Goal: Task Accomplishment & Management: Use online tool/utility

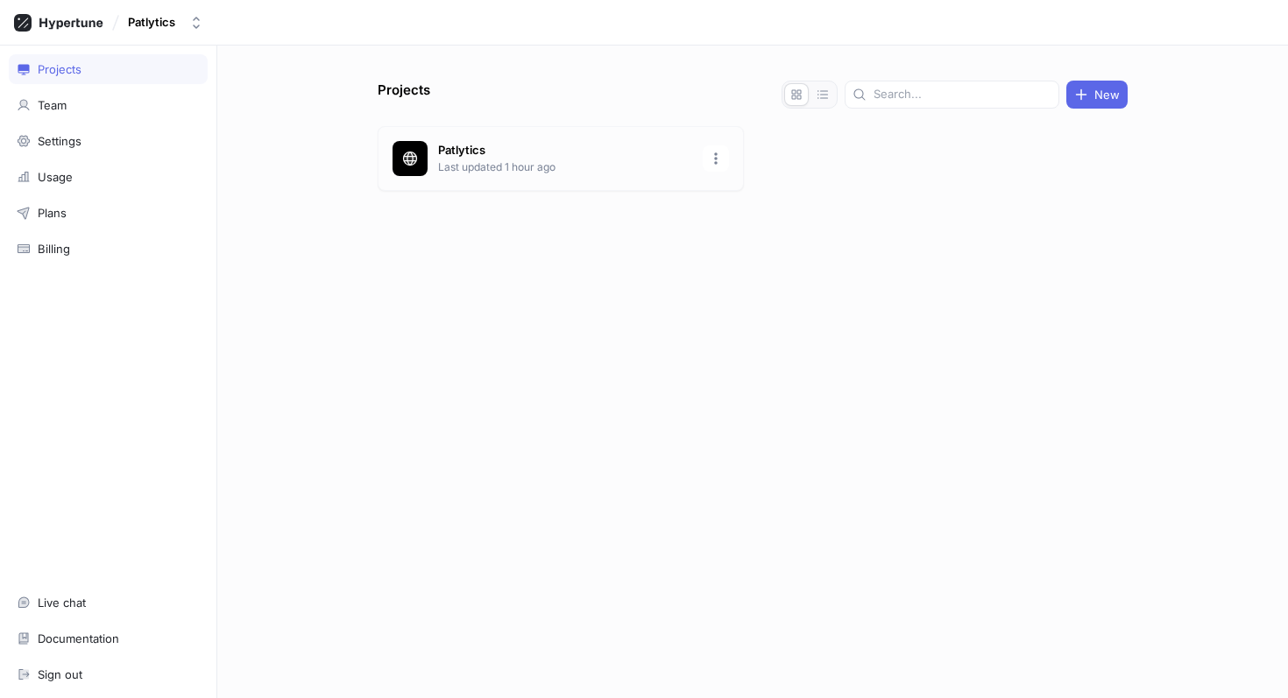
click at [521, 178] on div "Patlytics Last updated 1 hour ago" at bounding box center [561, 158] width 366 height 65
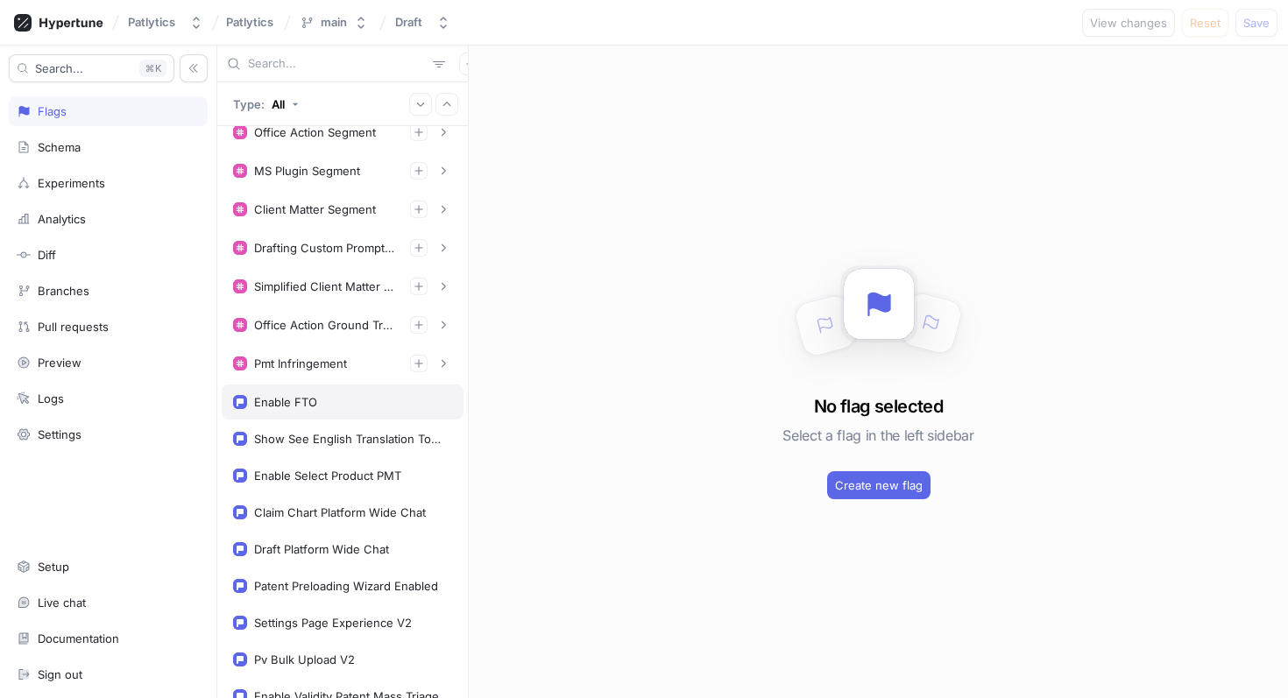
scroll to position [824, 0]
click at [419, 370] on button "button" at bounding box center [419, 362] width 18 height 18
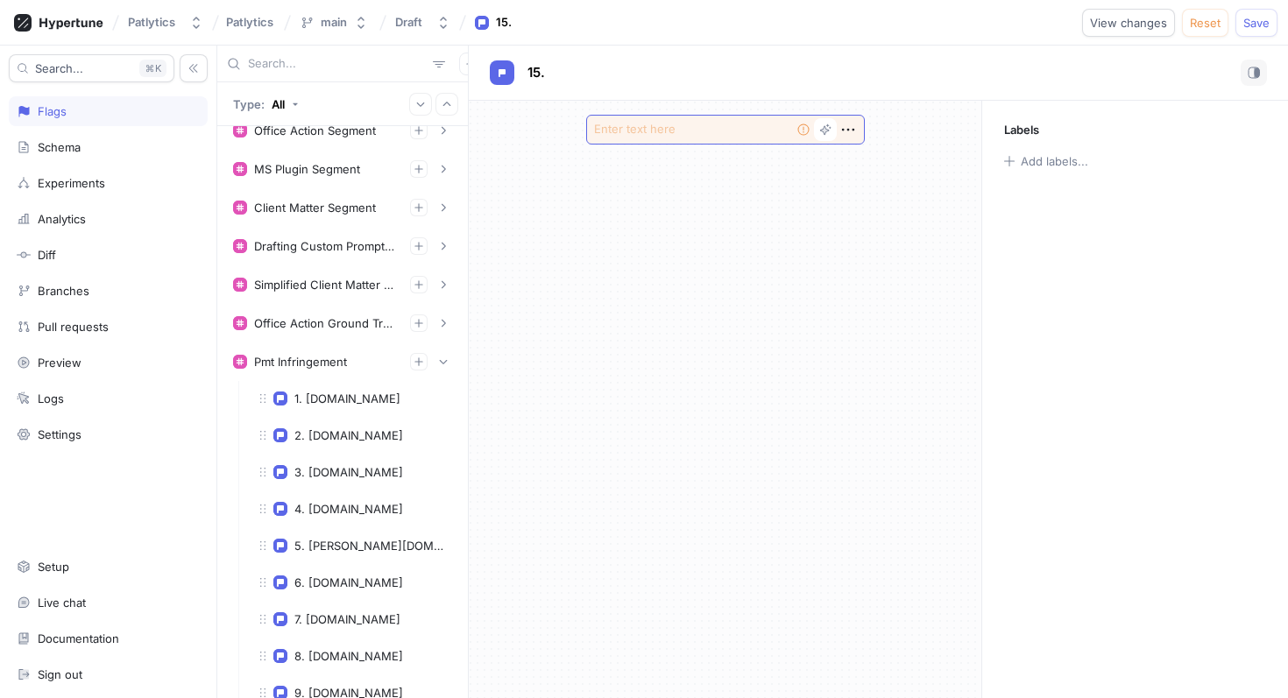
click at [681, 137] on textarea at bounding box center [725, 130] width 279 height 30
type textarea "x"
type textarea "pa"
type textarea "x"
type textarea "pat"
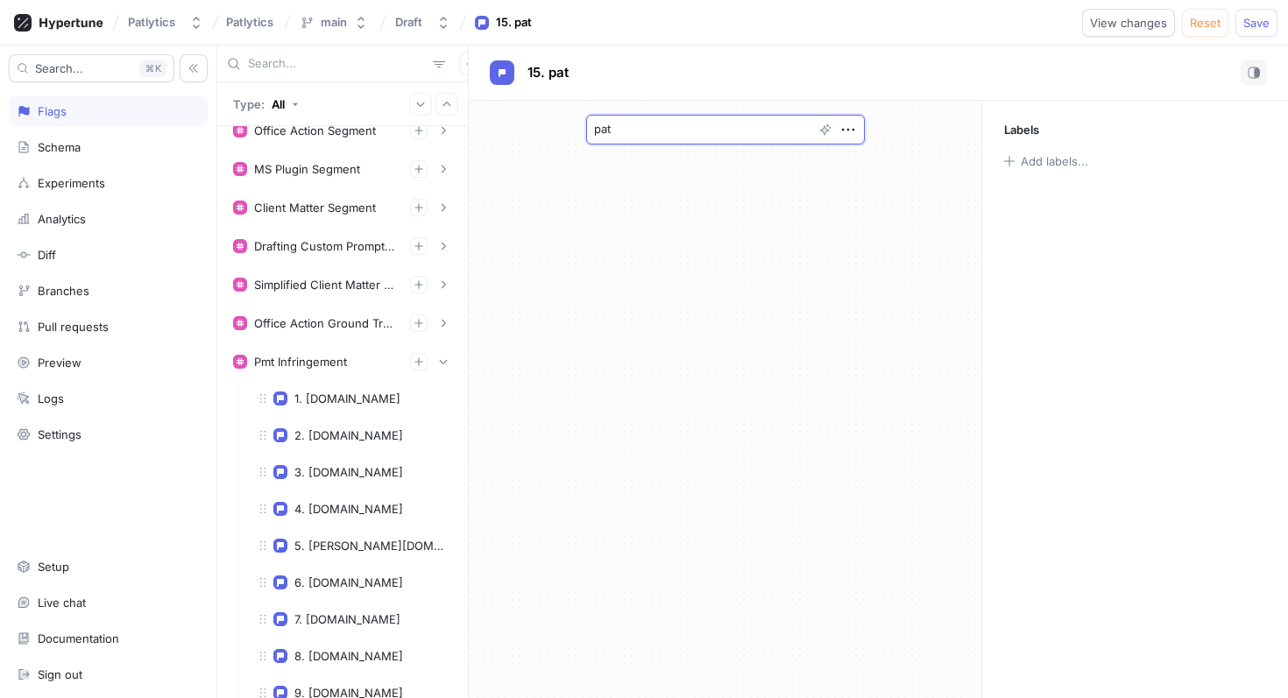
type textarea "x"
type textarea "[PERSON_NAME]"
type textarea "x"
type textarea "paten"
type textarea "x"
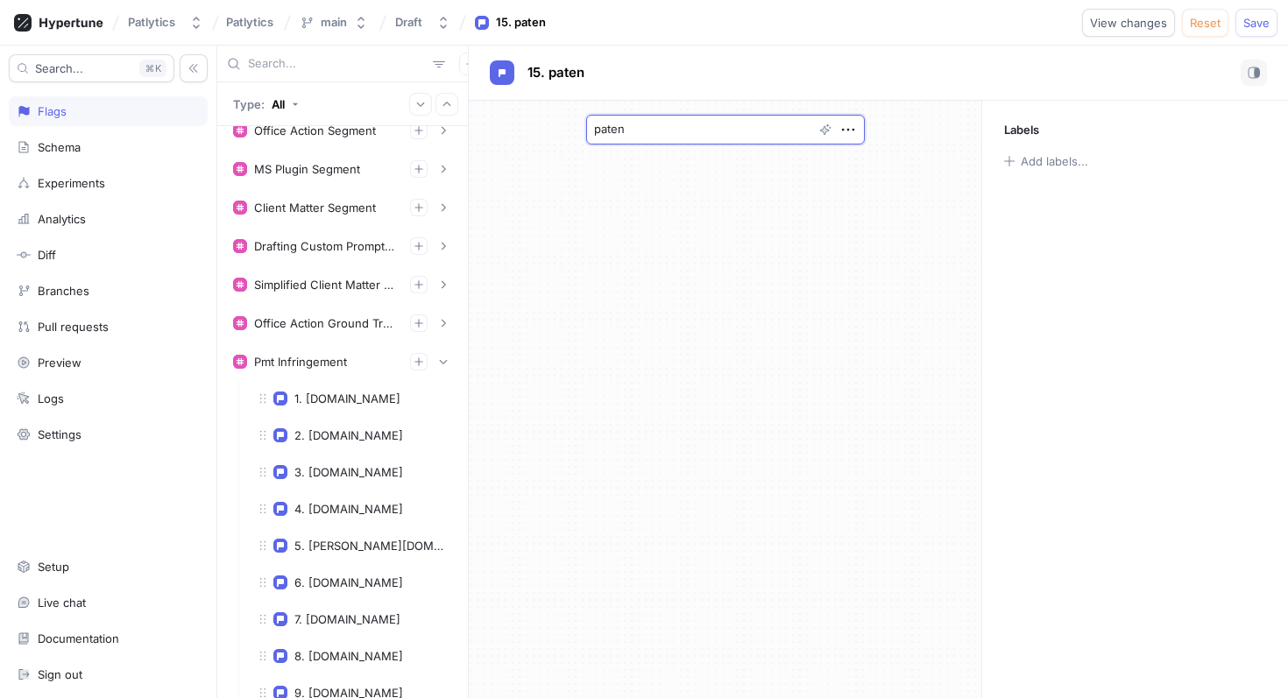
type textarea "patent"
type textarea "x"
type textarea "patentb"
type textarea "x"
type textarea "patentbea"
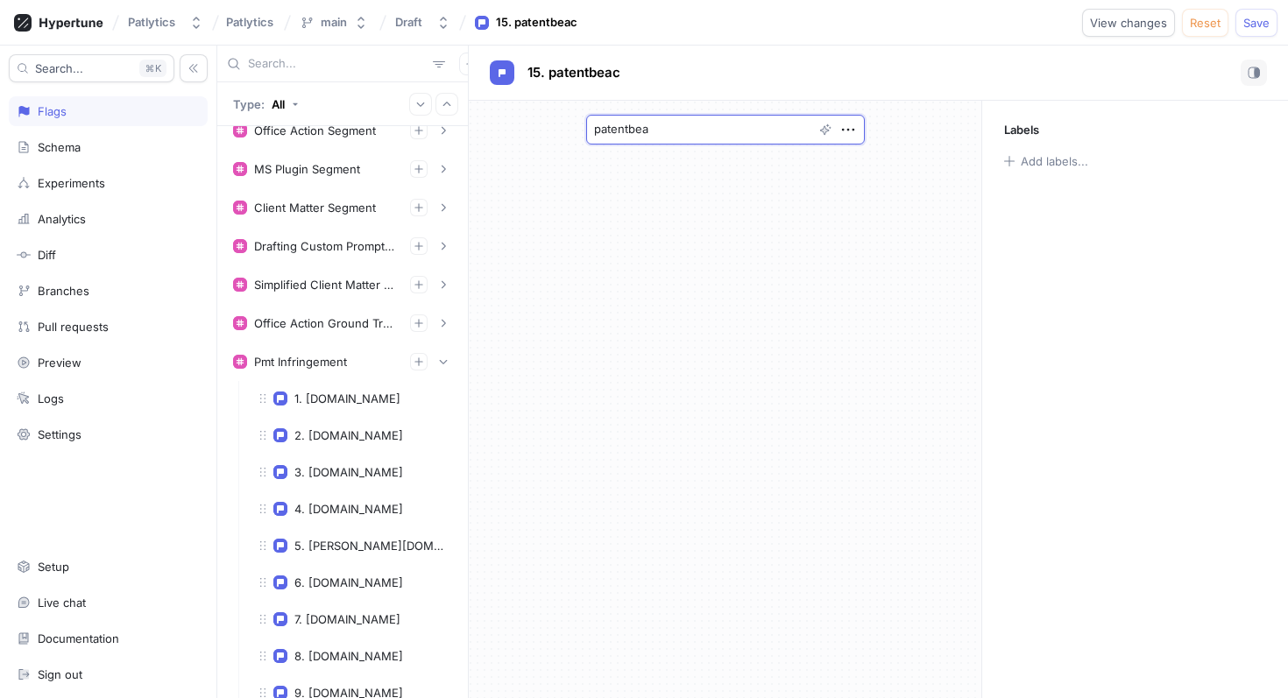
type textarea "x"
type textarea "patentbeac"
type textarea "x"
type textarea "patentbeach"
type textarea "x"
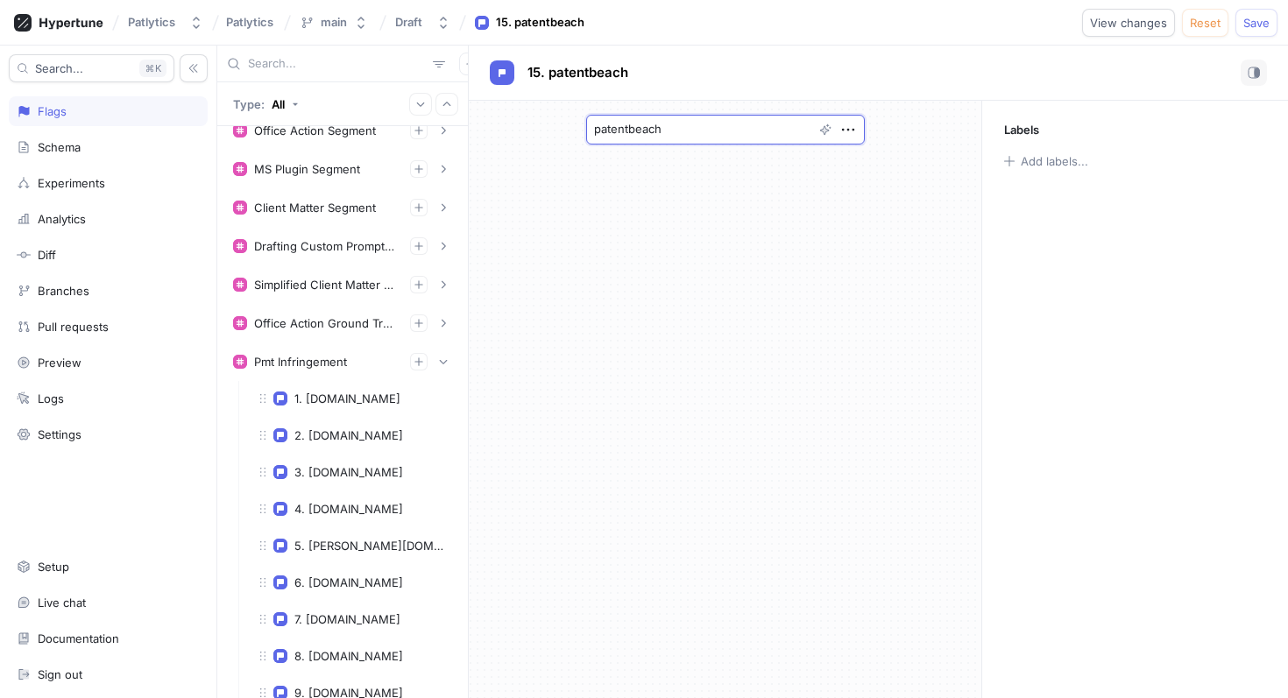
type textarea "patentbeach."
type textarea "x"
type textarea "patentbeach.c"
type textarea "x"
type textarea "[DOMAIN_NAME]"
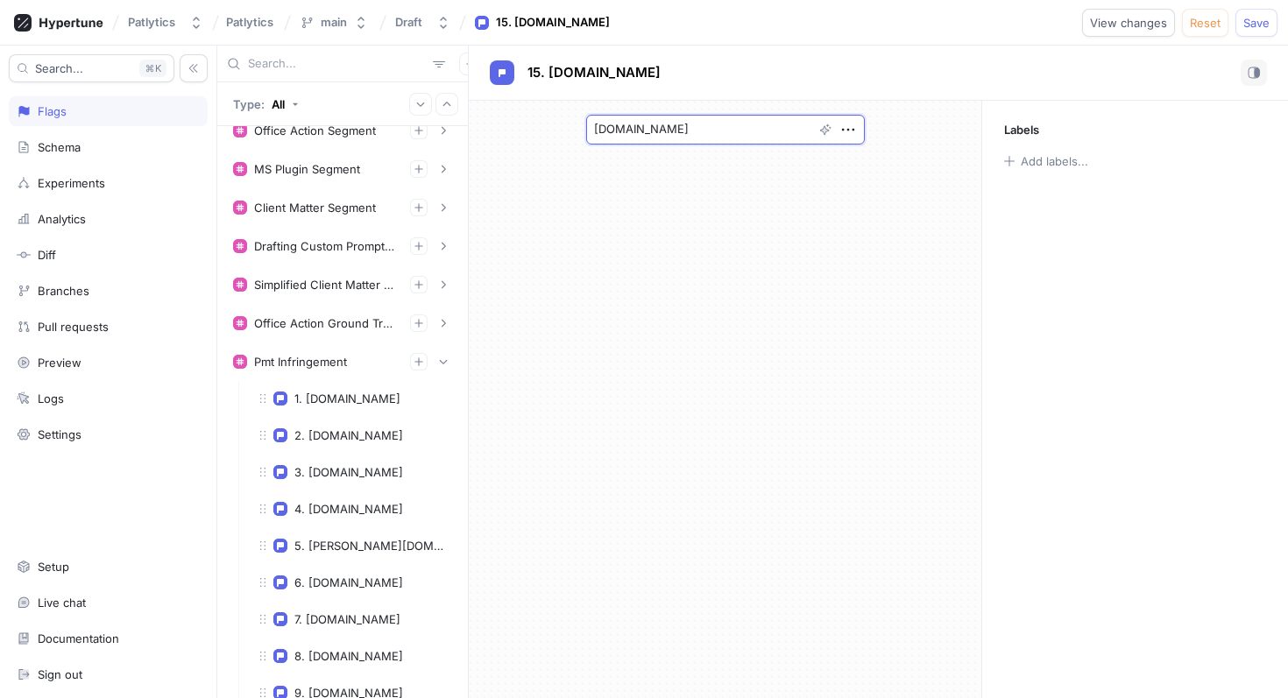
type textarea "x"
type textarea "[DOMAIN_NAME]"
type textarea "x"
drag, startPoint x: 740, startPoint y: 125, endPoint x: 582, endPoint y: 135, distance: 158.9
click at [580, 133] on div "[DOMAIN_NAME]" at bounding box center [725, 130] width 307 height 58
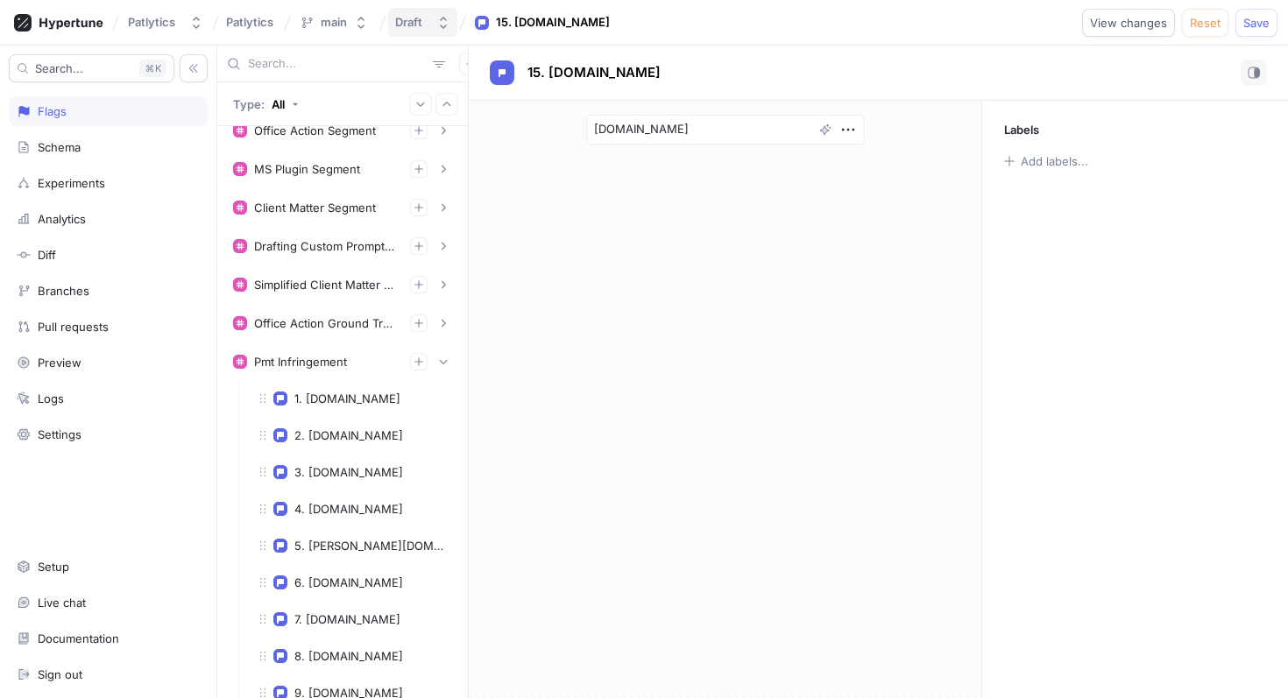
type textarea "[DOMAIN_NAME]"
click at [1245, 22] on span "Save" at bounding box center [1256, 23] width 26 height 11
drag, startPoint x: 681, startPoint y: 133, endPoint x: 554, endPoint y: 136, distance: 127.1
click at [554, 136] on div "[DOMAIN_NAME]" at bounding box center [725, 130] width 513 height 58
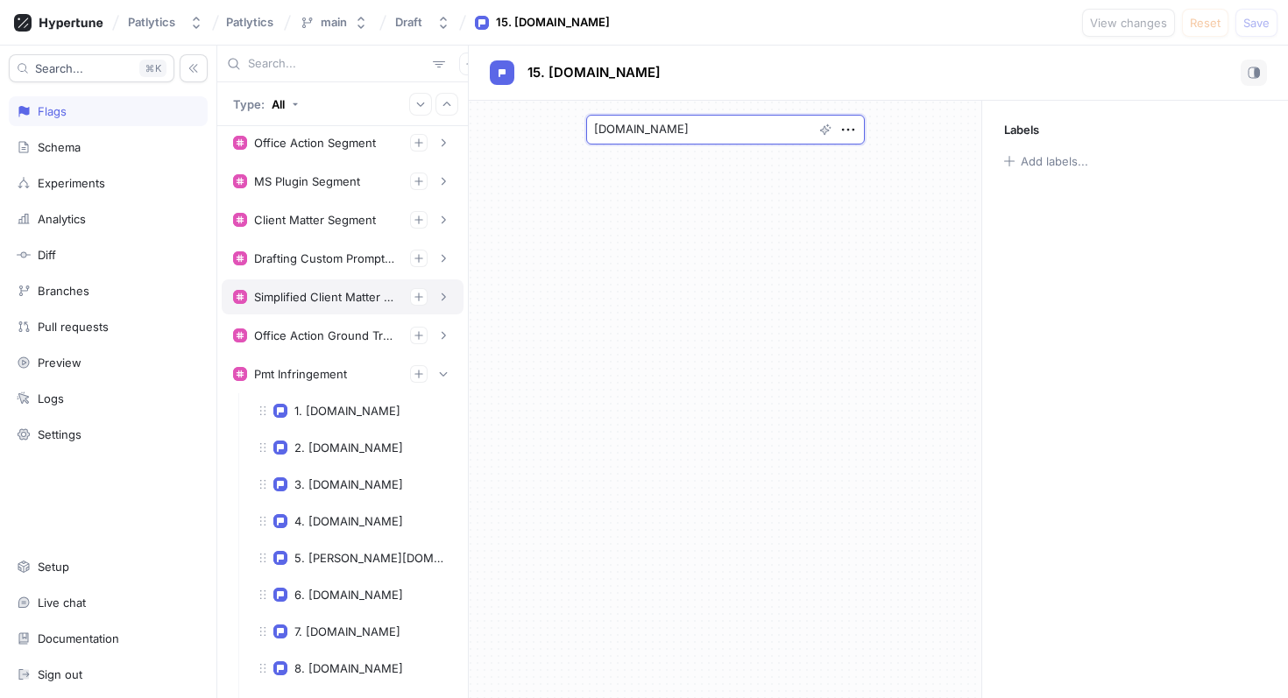
scroll to position [806, 0]
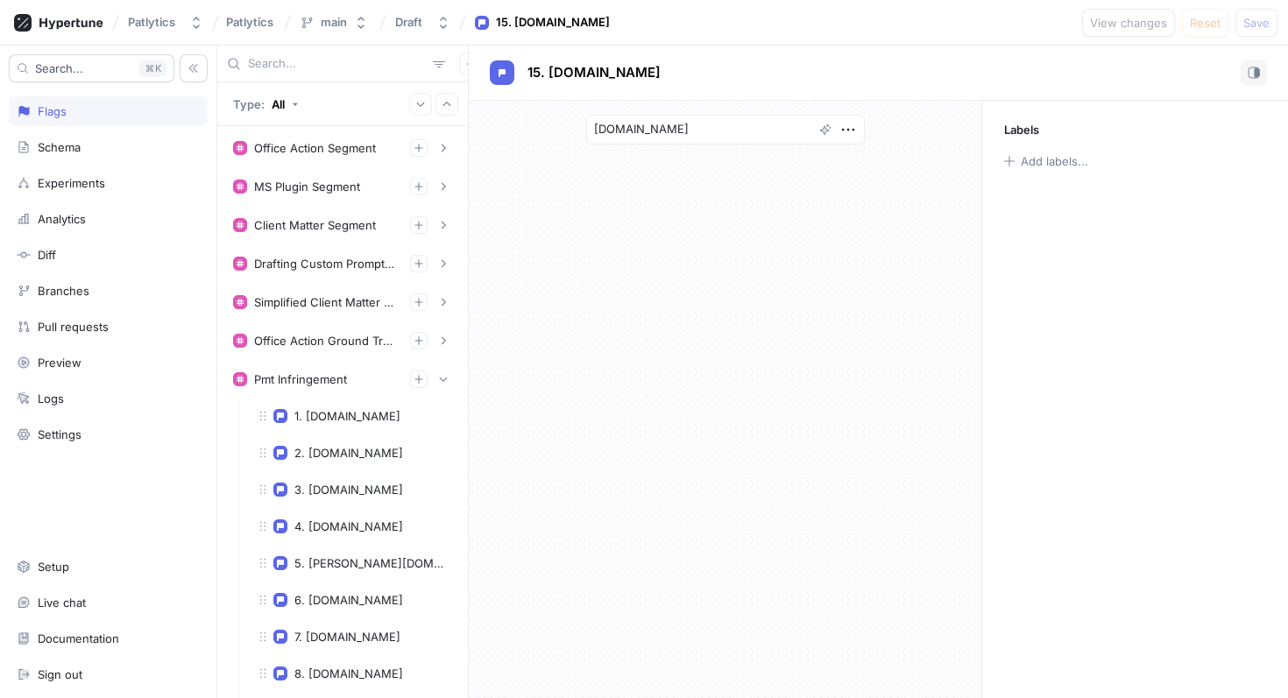
click at [319, 67] on input "text" at bounding box center [337, 64] width 178 height 18
type textarea "x"
paste input "[DOMAIN_NAME]"
type input "[DOMAIN_NAME]"
type textarea "x"
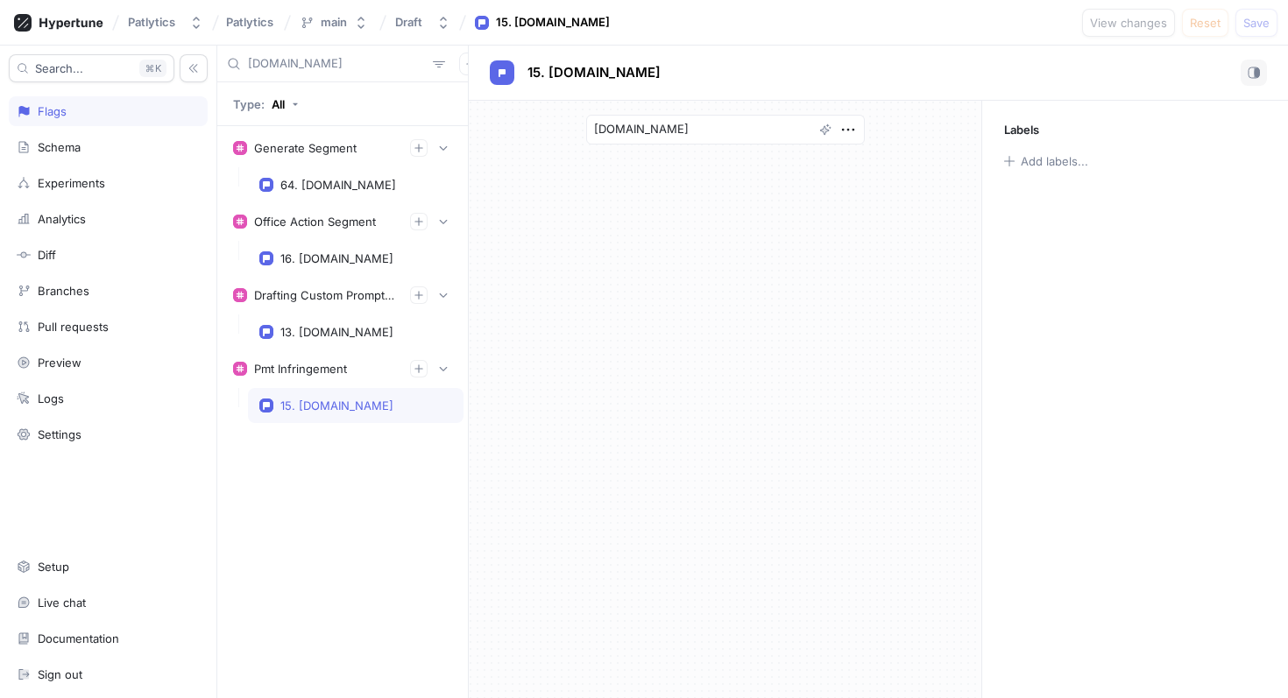
drag, startPoint x: 278, startPoint y: 62, endPoint x: 241, endPoint y: 62, distance: 36.8
click at [242, 62] on div "[DOMAIN_NAME]" at bounding box center [342, 64] width 251 height 37
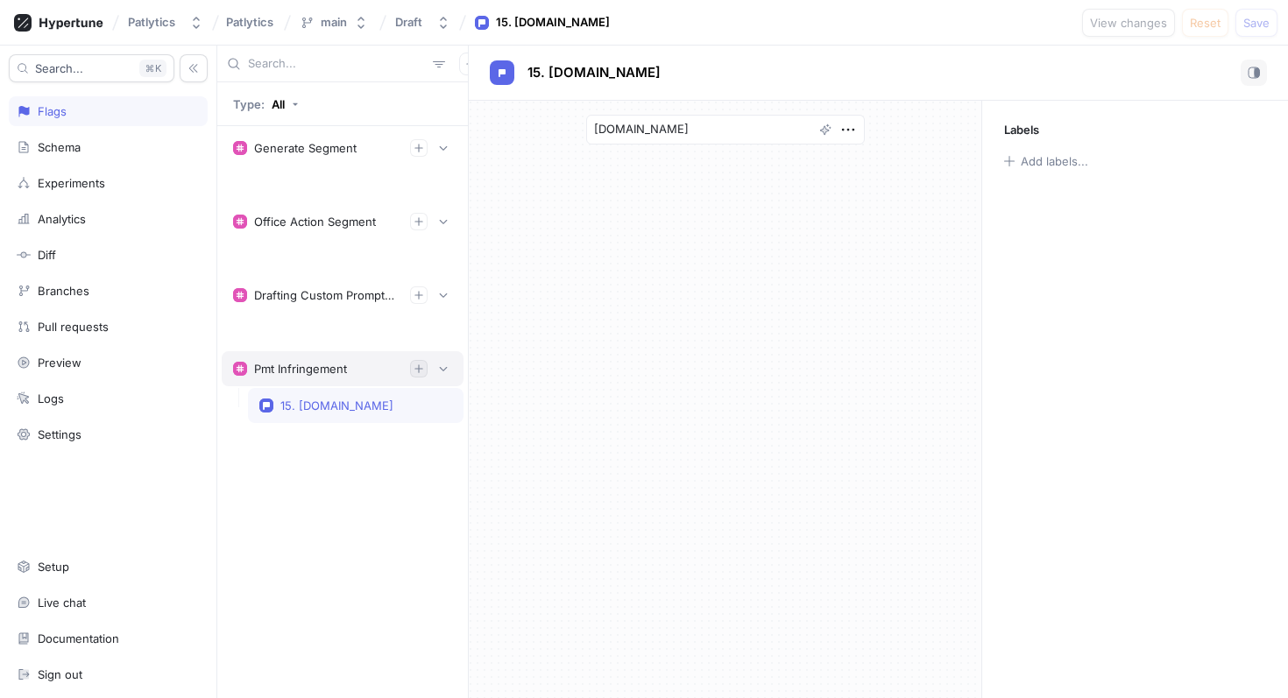
type textarea "x"
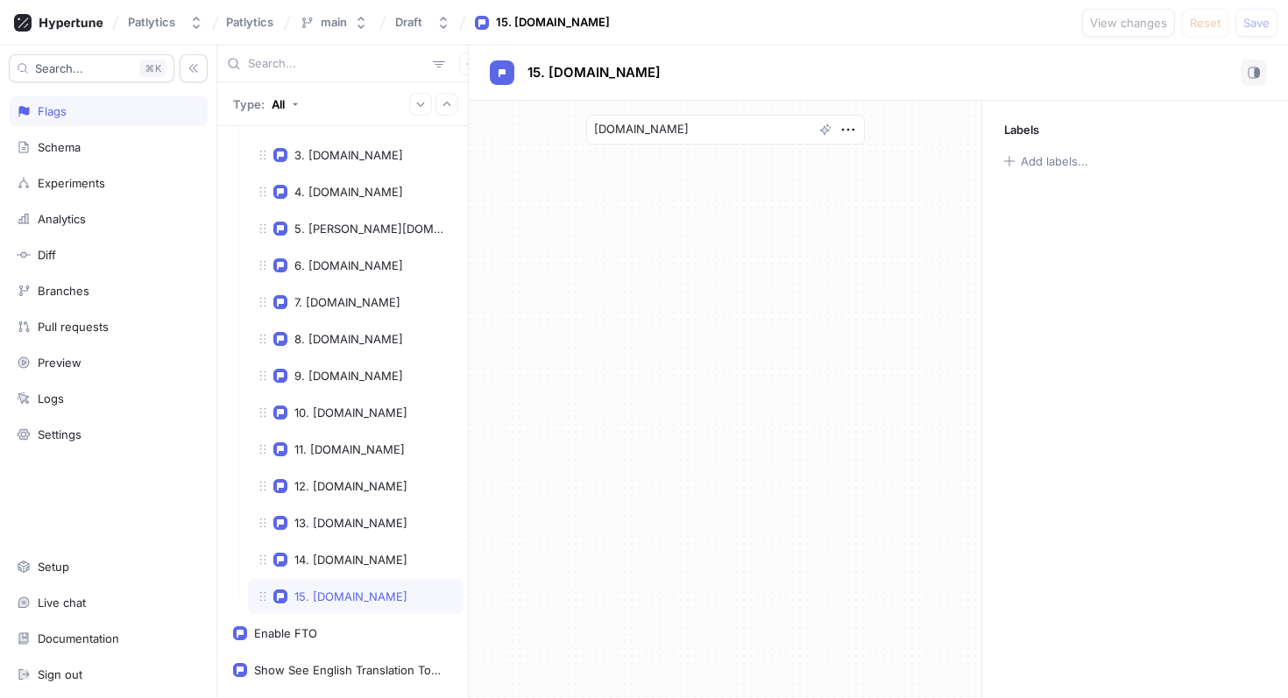
scroll to position [1057, 0]
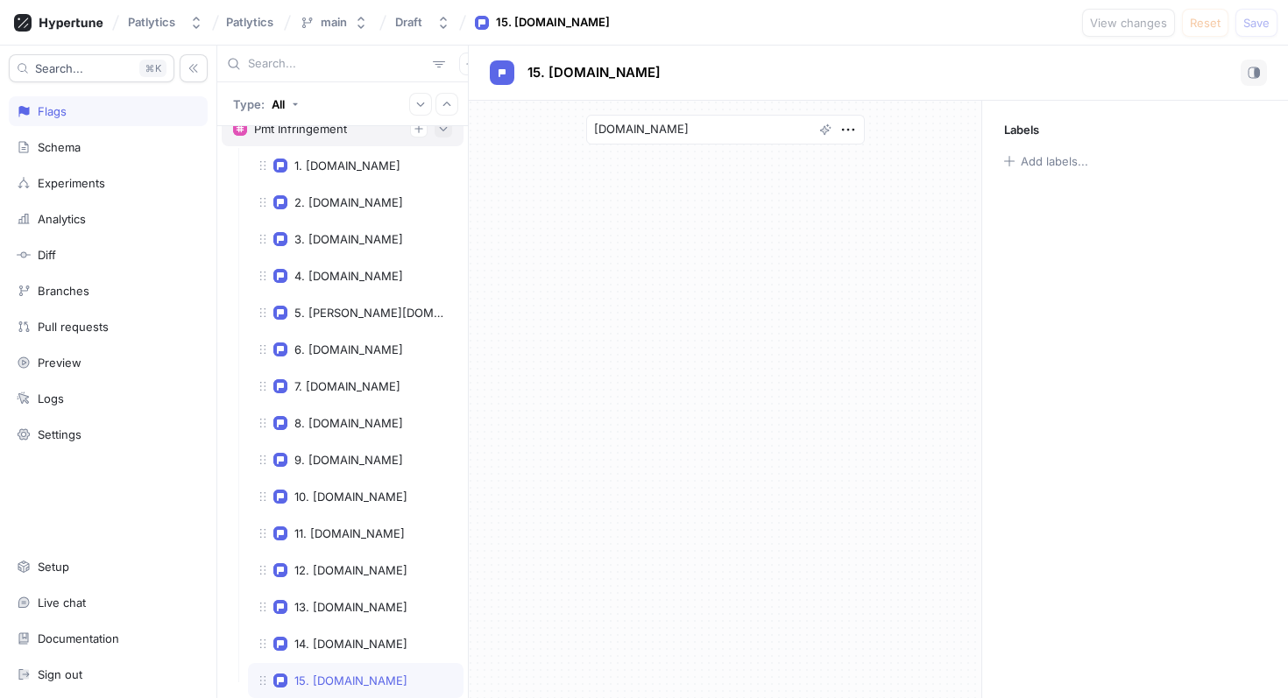
click at [446, 137] on button "button" at bounding box center [444, 129] width 18 height 18
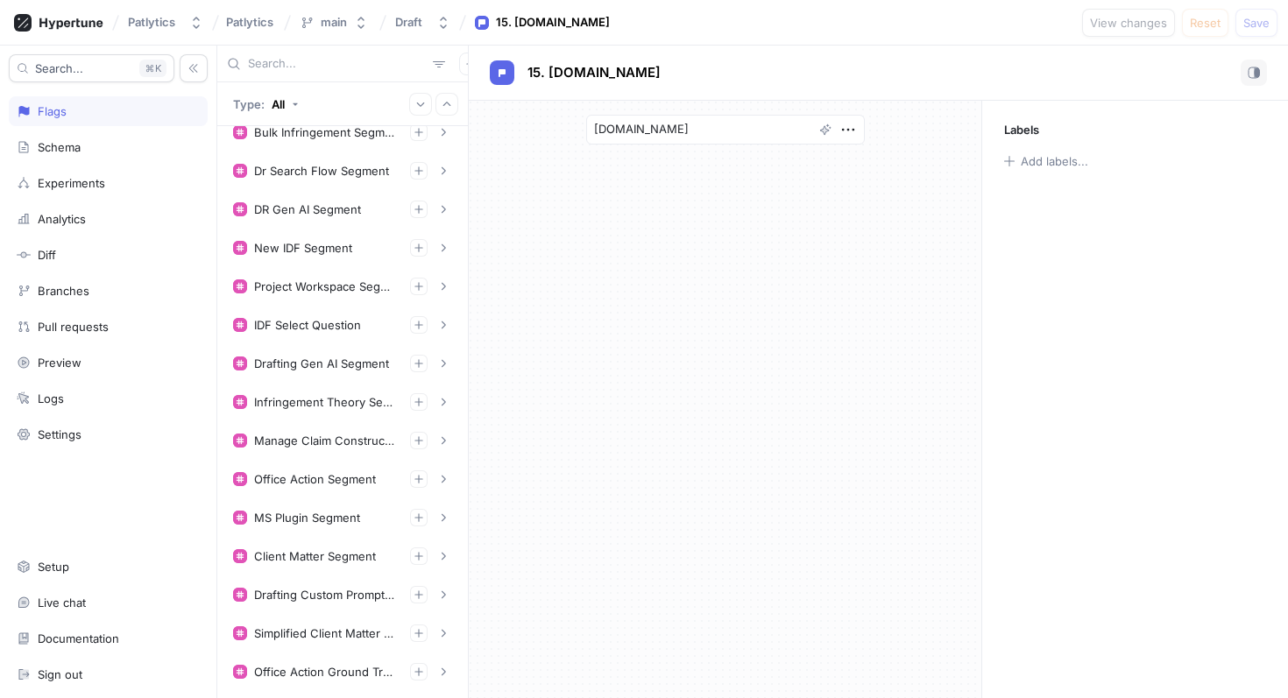
scroll to position [474, 0]
